Goal: Task Accomplishment & Management: Manage account settings

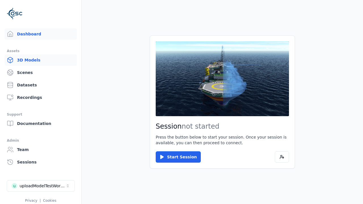
click at [41, 60] on link "3D Models" at bounding box center [41, 59] width 72 height 11
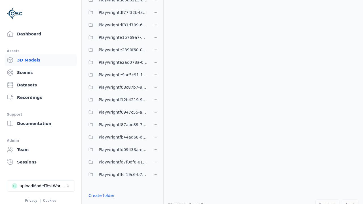
click at [101, 196] on link "Create folder" at bounding box center [101, 196] width 26 height 6
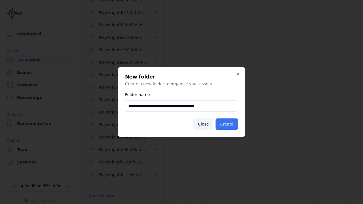
type input "**********"
click at [226, 124] on button "Create" at bounding box center [226, 123] width 22 height 11
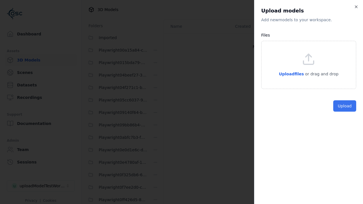
click at [344, 112] on button "Upload" at bounding box center [344, 105] width 23 height 11
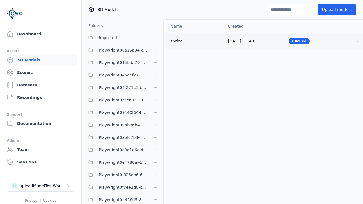
click at [356, 41] on html "Support Dashboard Assets 3D Models Scenes Datasets Recordings Support Documenta…" at bounding box center [181, 102] width 363 height 204
click at [343, 63] on div "Delete" at bounding box center [343, 62] width 33 height 9
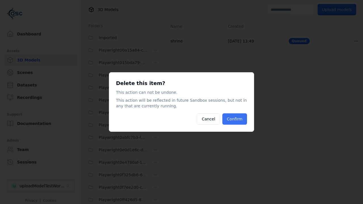
click at [234, 119] on button "Confirm" at bounding box center [234, 118] width 25 height 11
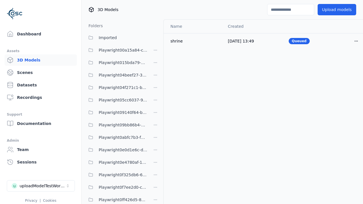
click at [155, 102] on html "Support Dashboard Assets 3D Models Scenes Datasets Recordings Support Documenta…" at bounding box center [181, 102] width 363 height 204
